Goal: Entertainment & Leisure: Consume media (video, audio)

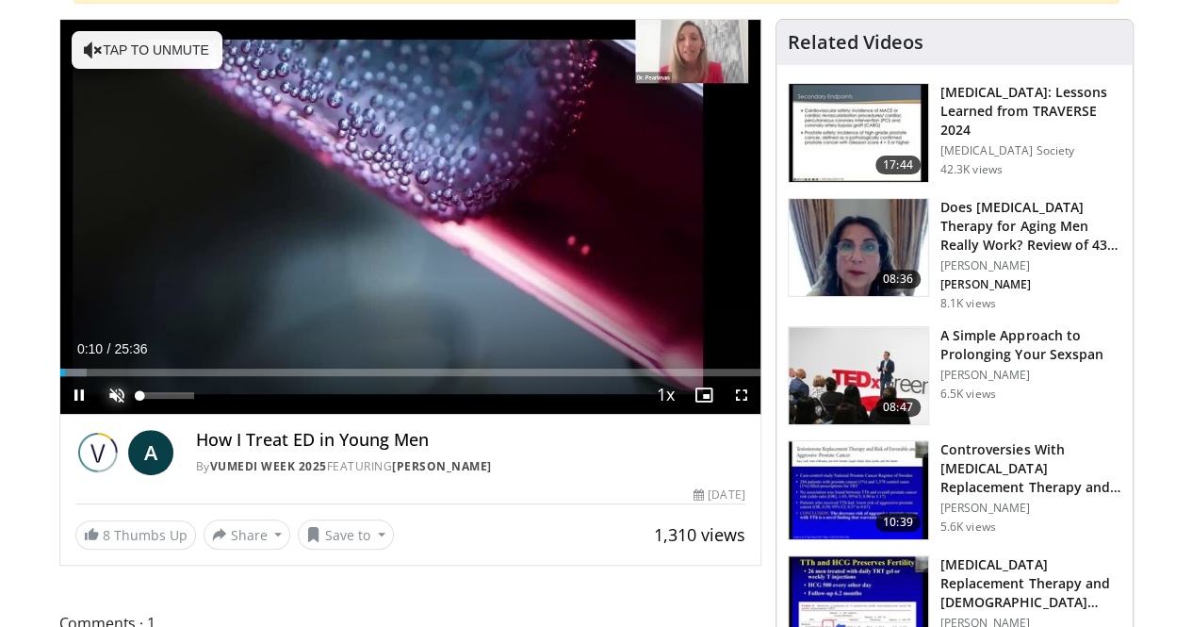
click at [98, 414] on span "Video Player" at bounding box center [117, 395] width 38 height 38
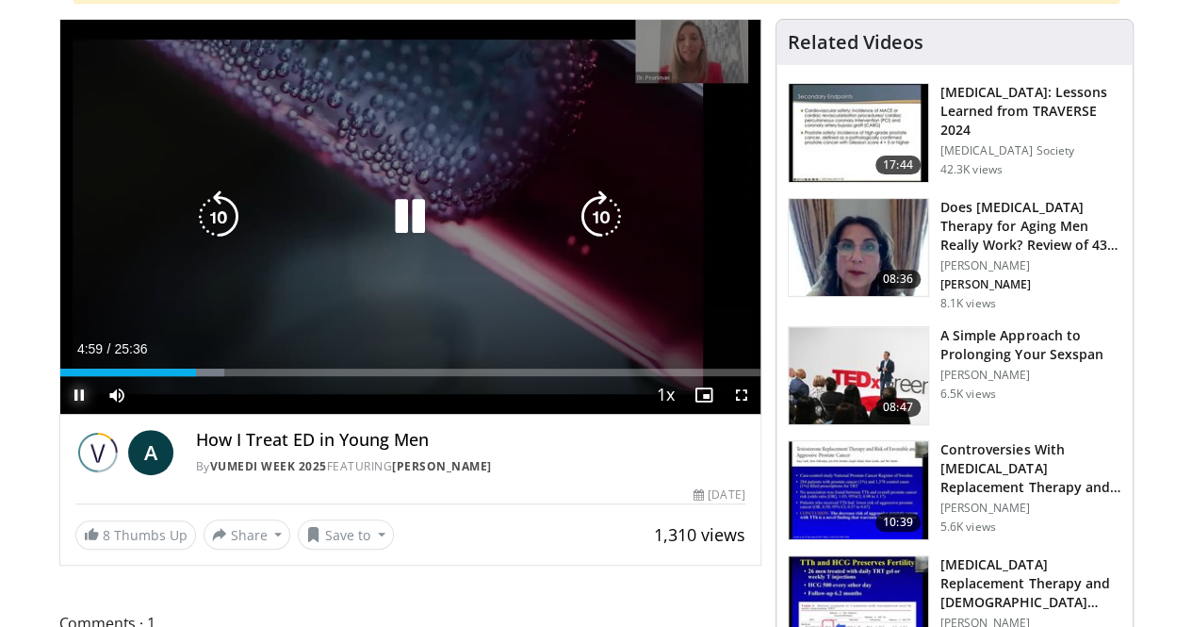
click at [60, 414] on span "Video Player" at bounding box center [79, 395] width 38 height 38
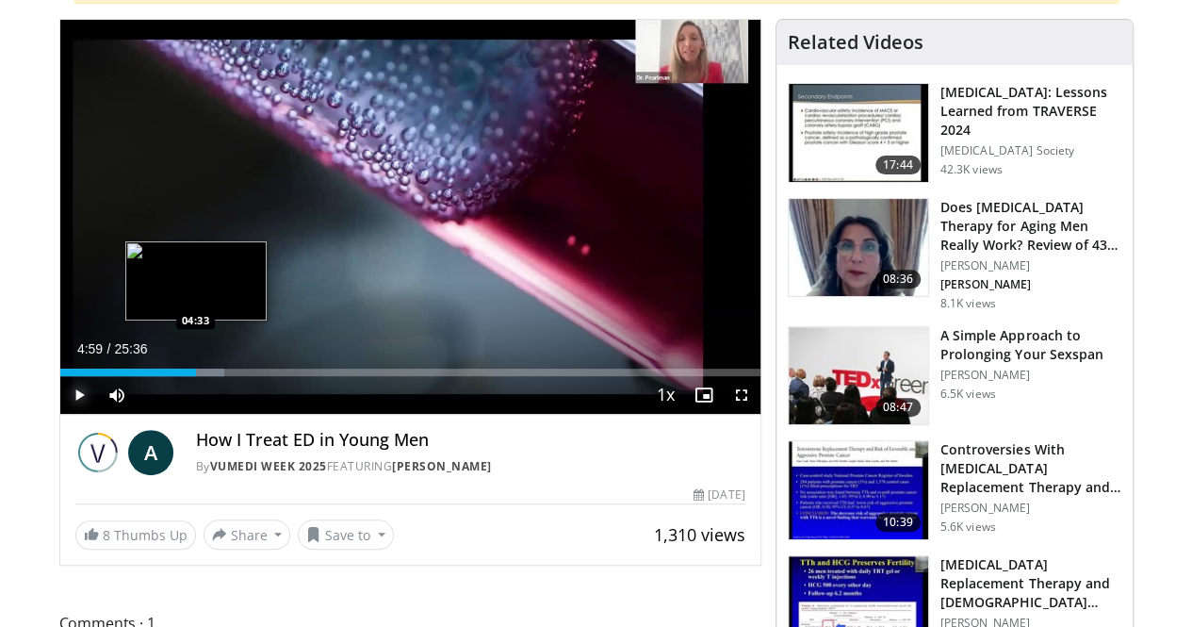
click at [147, 376] on div "04:59" at bounding box center [128, 372] width 137 height 8
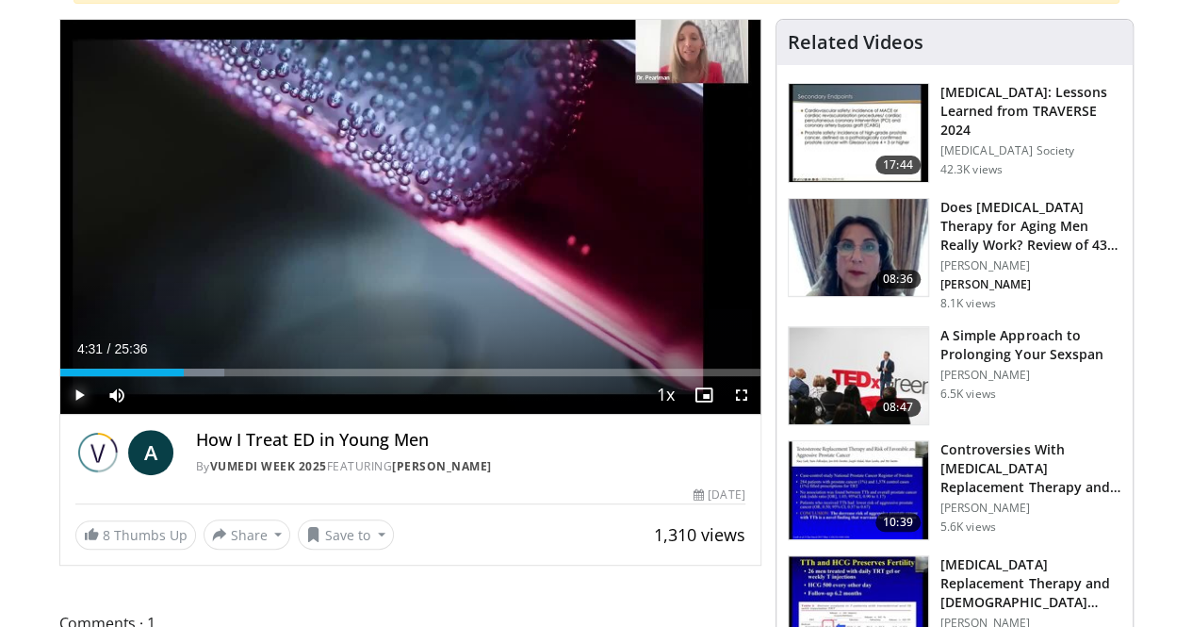
click at [60, 414] on span "Video Player" at bounding box center [79, 395] width 38 height 38
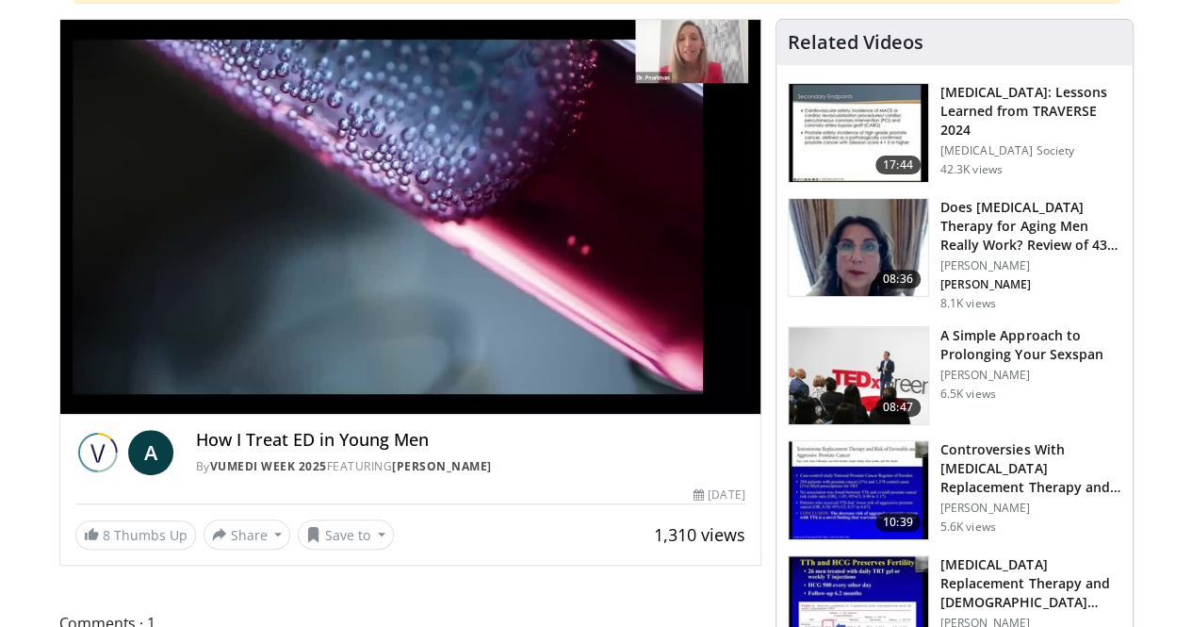
drag, startPoint x: 460, startPoint y: 444, endPoint x: 521, endPoint y: 498, distance: 82.1
click at [521, 475] on div "By Vumedi Week 2025 FEATURING [PERSON_NAME]" at bounding box center [470, 466] width 549 height 17
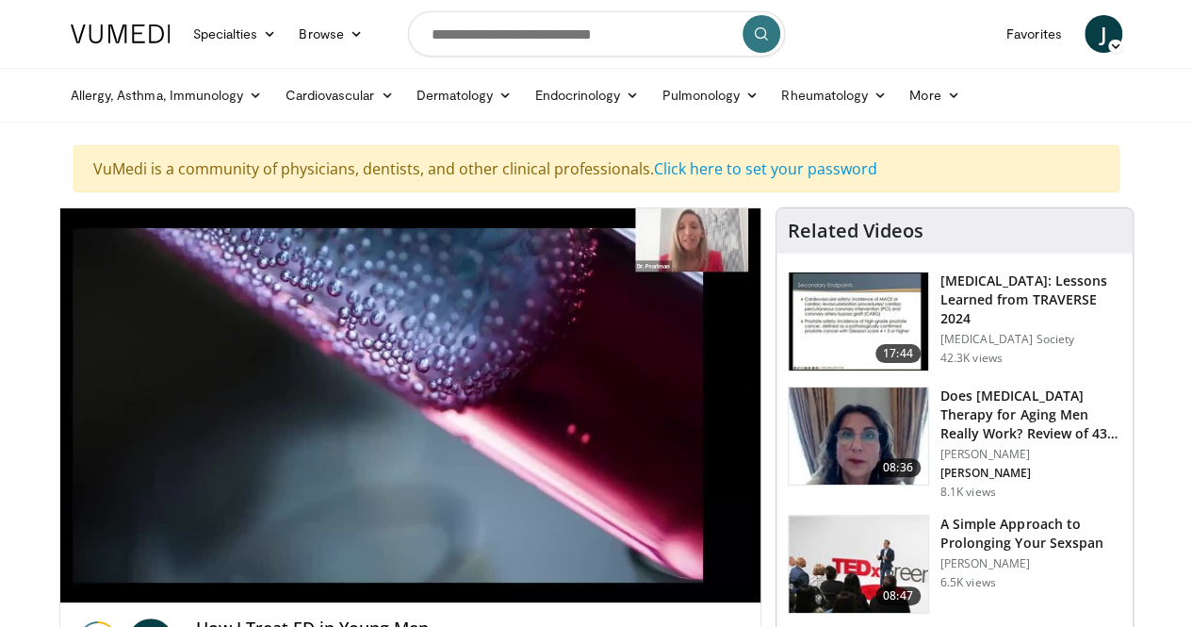
scroll to position [94, 0]
